Goal: Task Accomplishment & Management: Use online tool/utility

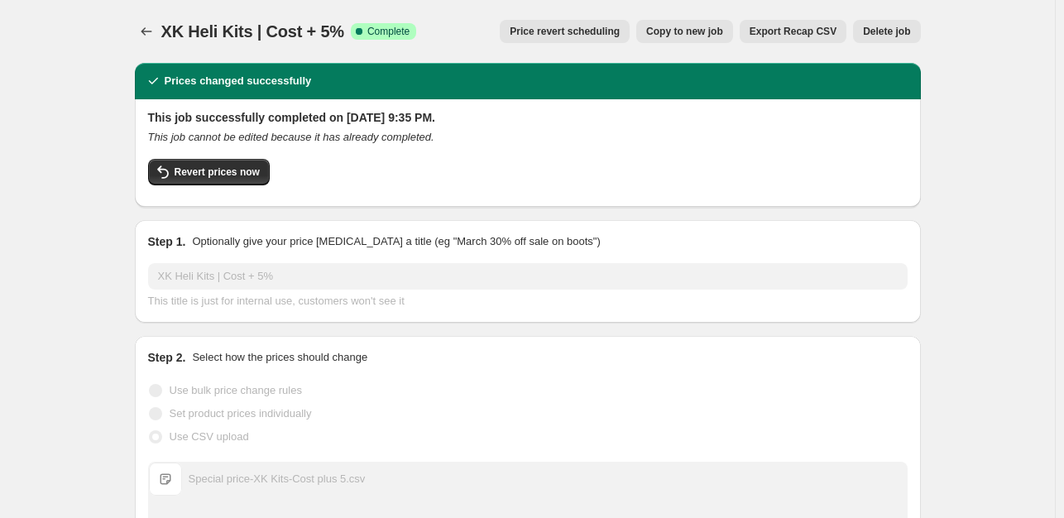
scroll to position [656, 0]
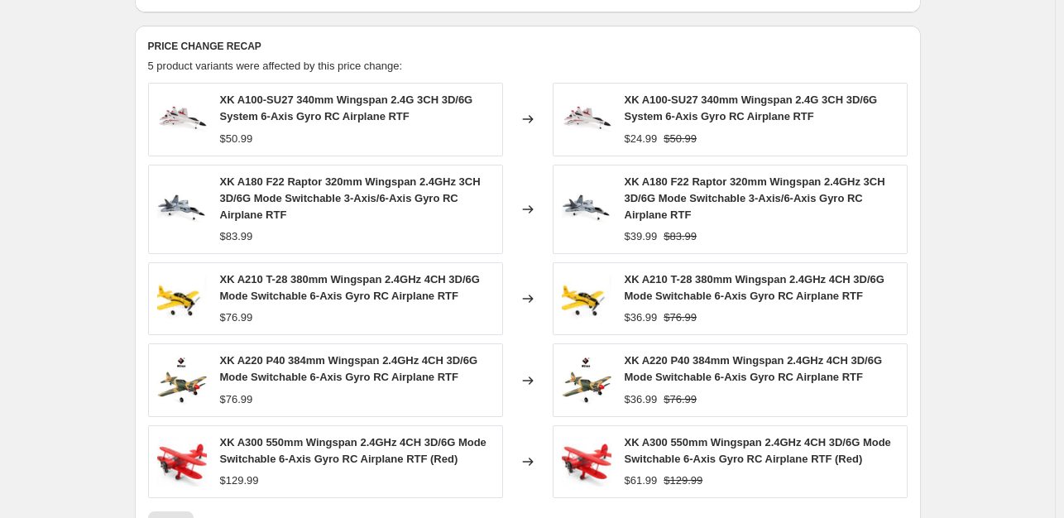
click at [546, 16] on div "Prices changed successfully This job successfully completed on [DATE] 9:35 PM. …" at bounding box center [522, 30] width 800 height 1273
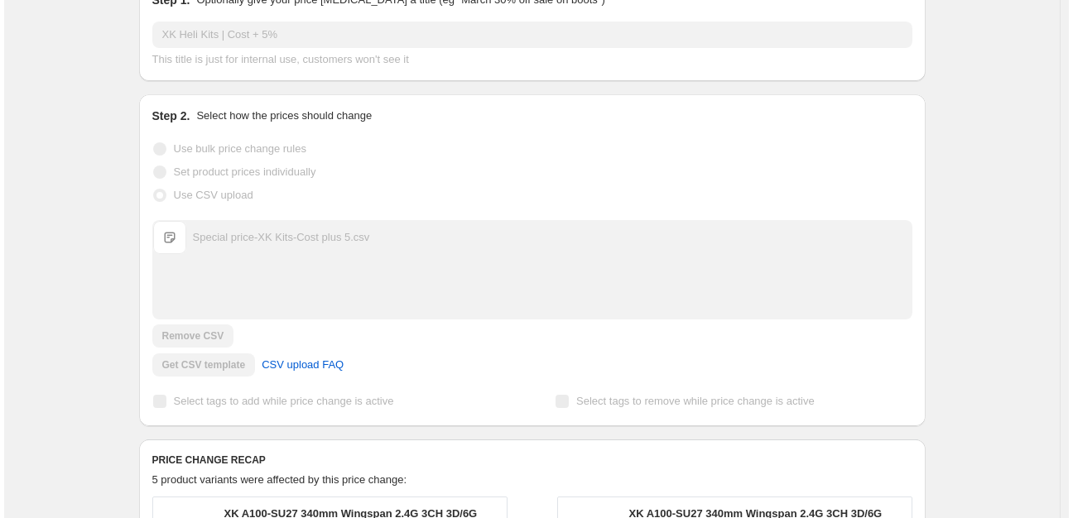
scroll to position [0, 0]
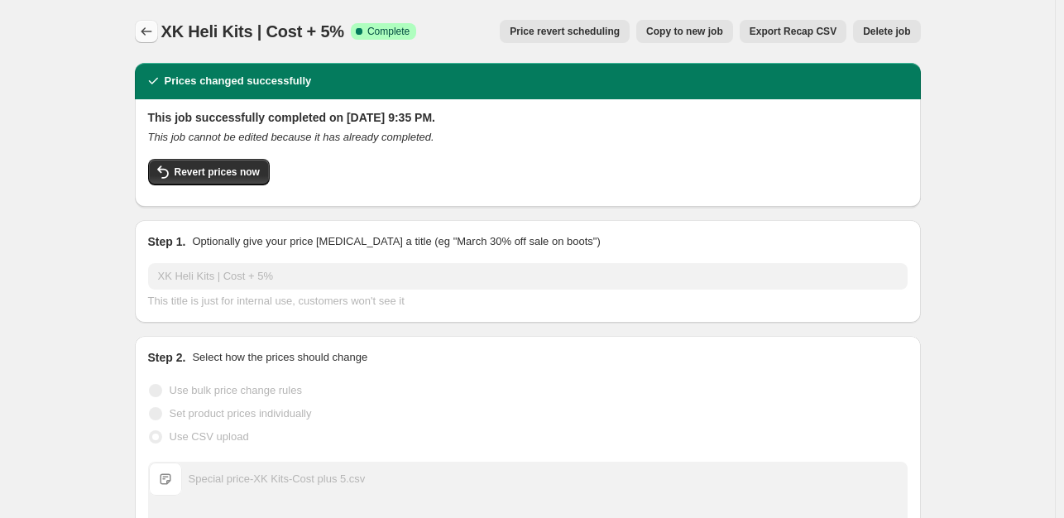
click at [155, 36] on icon "Price change jobs" at bounding box center [146, 31] width 17 height 17
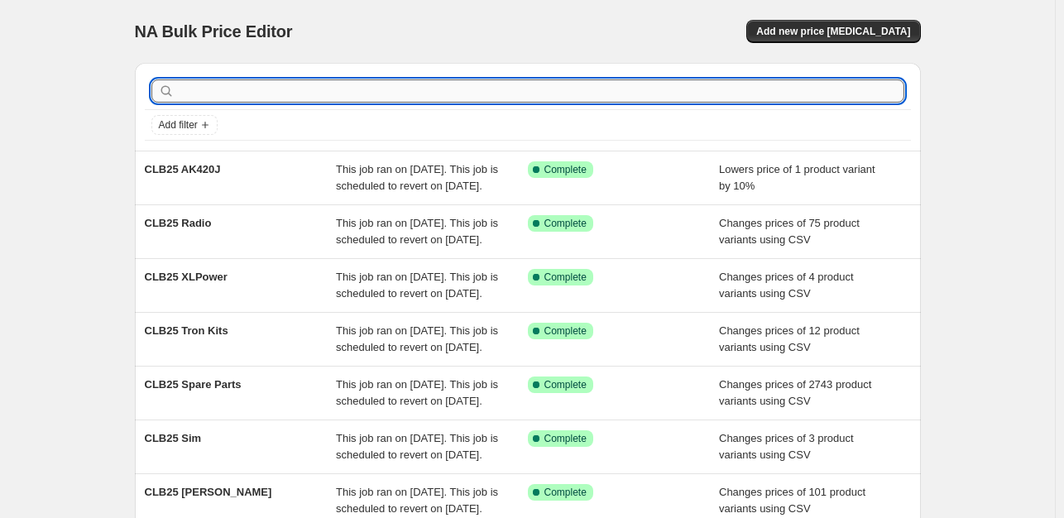
click at [465, 91] on input "text" at bounding box center [541, 90] width 727 height 23
type input "hbw"
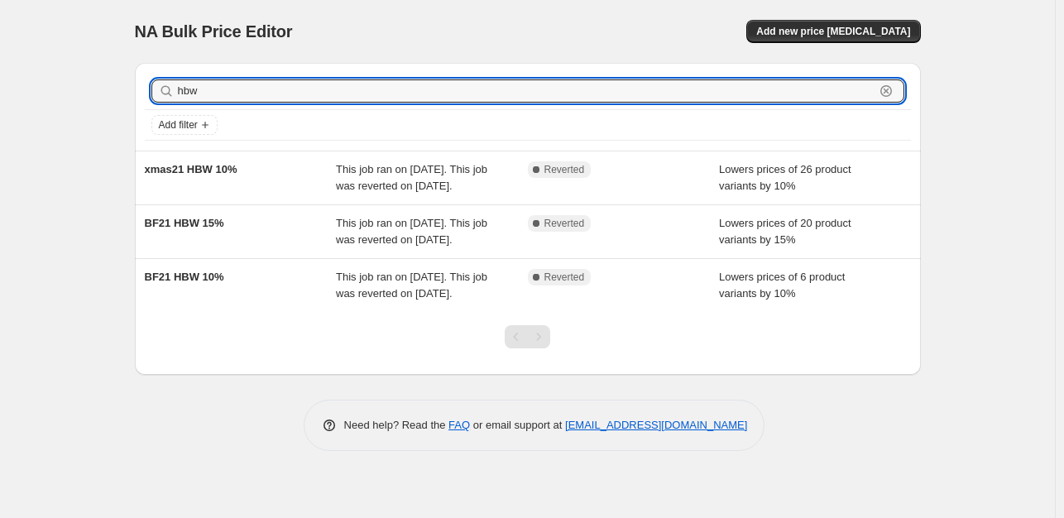
click at [465, 91] on input "hbw" at bounding box center [526, 90] width 697 height 23
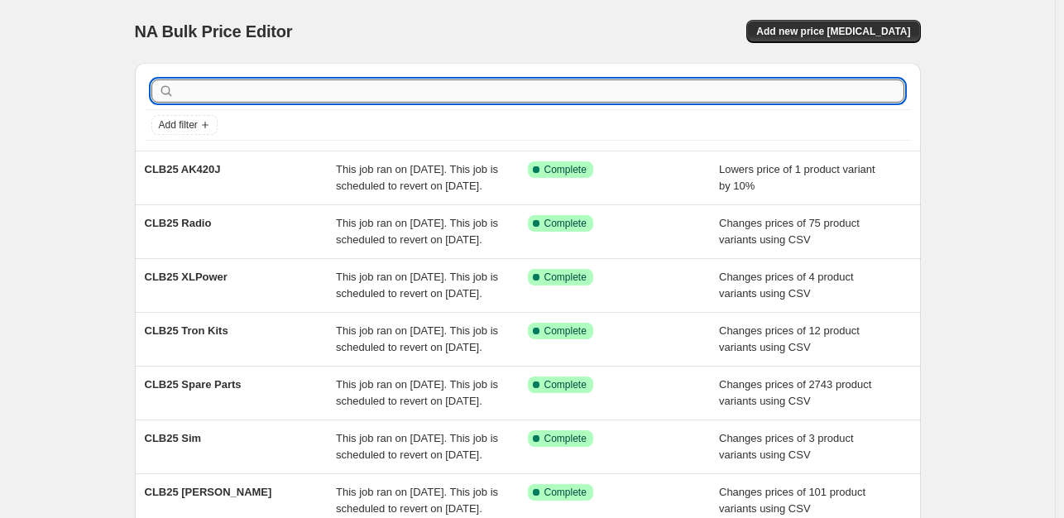
click at [523, 85] on input "text" at bounding box center [541, 90] width 727 height 23
type input "HobbyWing"
